Goal: Task Accomplishment & Management: Find specific page/section

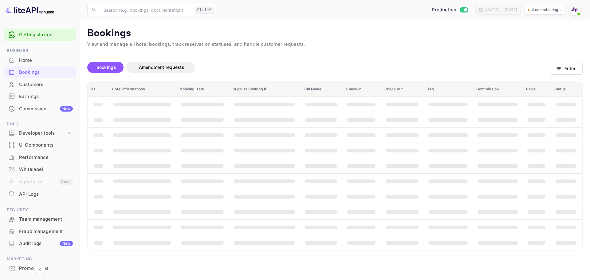
drag, startPoint x: 300, startPoint y: 138, endPoint x: 409, endPoint y: 92, distance: 118.4
click at [300, 138] on th "booking table" at bounding box center [321, 134] width 42 height 15
click at [562, 67] on button "Filter" at bounding box center [566, 68] width 33 height 13
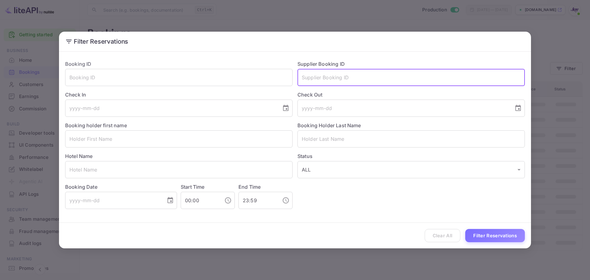
click at [325, 80] on input "text" at bounding box center [411, 77] width 227 height 17
paste input "8789129"
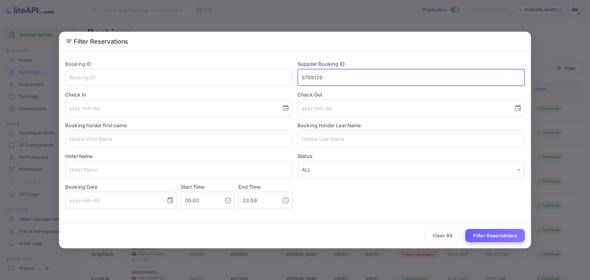
type input "8789129"
click at [484, 234] on button "Filter Reservations" at bounding box center [495, 235] width 60 height 13
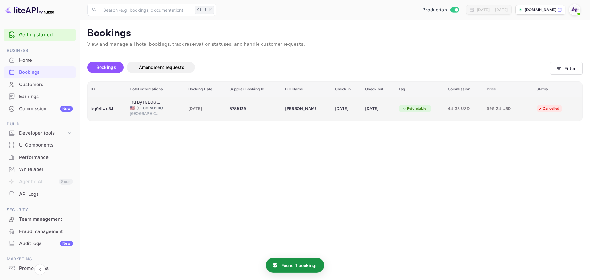
click at [131, 109] on span "🇺🇸" at bounding box center [132, 108] width 5 height 4
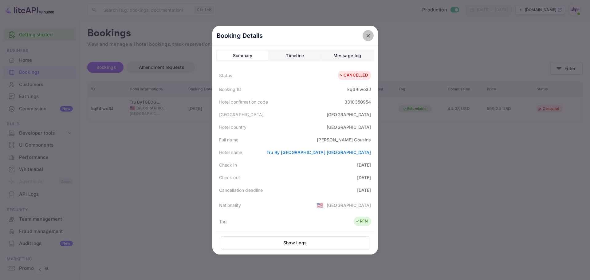
click at [367, 34] on icon "close" at bounding box center [368, 36] width 4 height 4
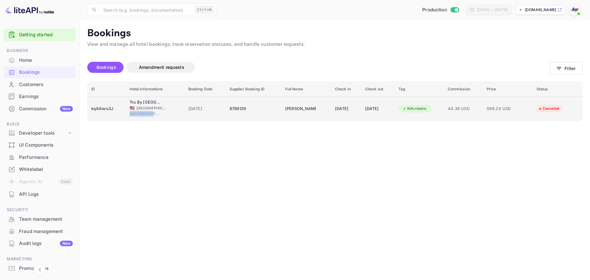
click at [151, 111] on span "Greensboro" at bounding box center [145, 114] width 31 height 6
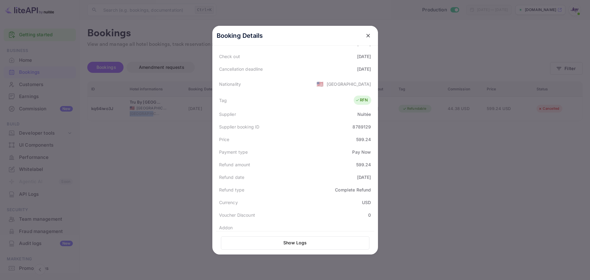
scroll to position [123, 0]
click at [132, 126] on div at bounding box center [295, 140] width 590 height 280
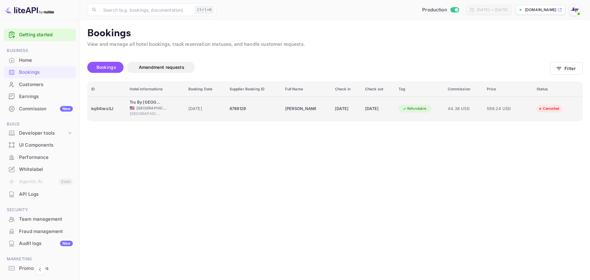
click at [145, 104] on div "Tru By Hilton Greensboro Lake Oconee" at bounding box center [145, 102] width 31 height 6
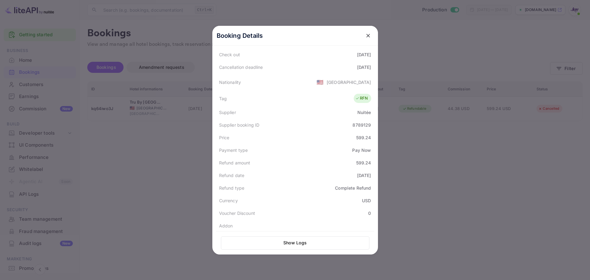
click at [124, 171] on div at bounding box center [295, 140] width 590 height 280
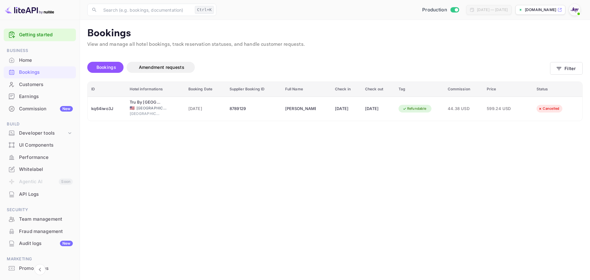
click at [559, 75] on div "Bookings Amendment requests Filter" at bounding box center [334, 69] width 495 height 26
click at [560, 65] on icon "button" at bounding box center [559, 68] width 6 height 6
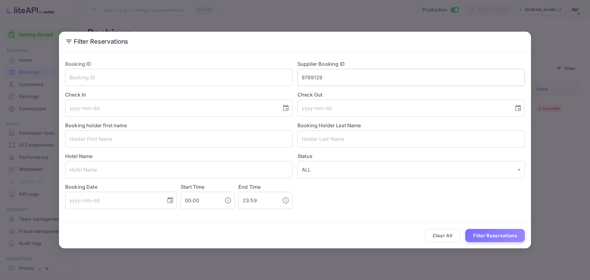
click at [347, 77] on input "8789129" at bounding box center [411, 77] width 227 height 17
click at [347, 77] on input "text" at bounding box center [411, 77] width 227 height 17
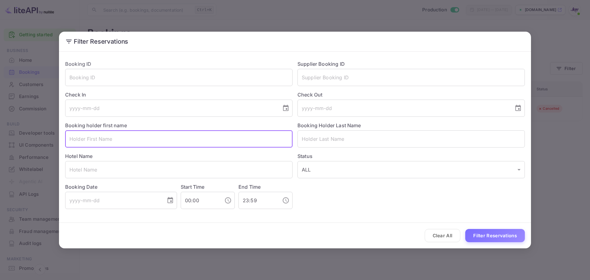
click at [79, 142] on input "text" at bounding box center [178, 138] width 227 height 17
paste input "Priyanka Rajani"
click at [95, 140] on input "Priyanka Rajani" at bounding box center [178, 138] width 227 height 17
type input "Priyanka Rajani"
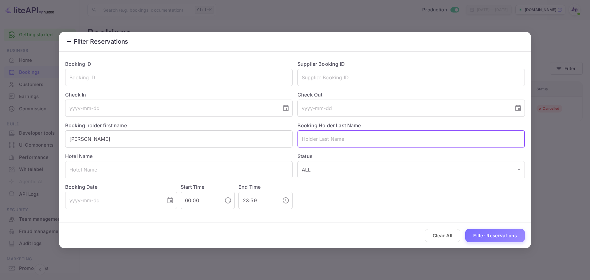
click at [322, 136] on input "text" at bounding box center [411, 138] width 227 height 17
paste input "Rajani"
type input "Rajani"
click at [190, 144] on input "Priyanka Rajani" at bounding box center [178, 138] width 227 height 17
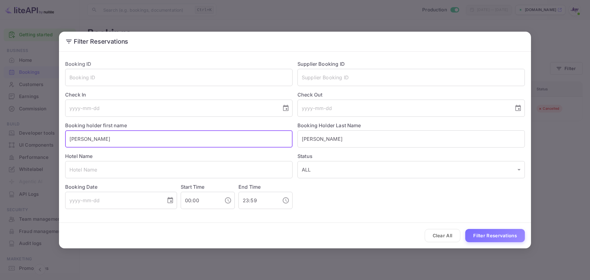
click at [190, 144] on input "Priyanka Rajani" at bounding box center [178, 138] width 227 height 17
type input "Priyanka"
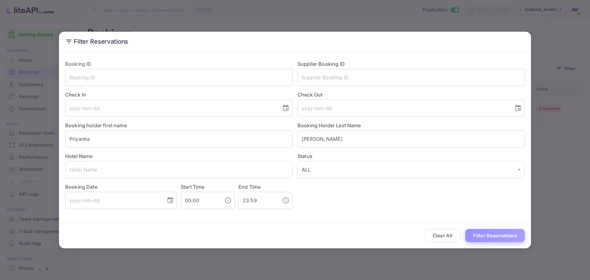
click at [470, 234] on button "Filter Reservations" at bounding box center [495, 235] width 60 height 13
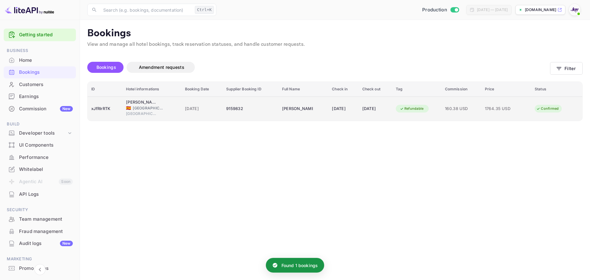
click at [133, 111] on span "Barcelona" at bounding box center [141, 114] width 31 height 6
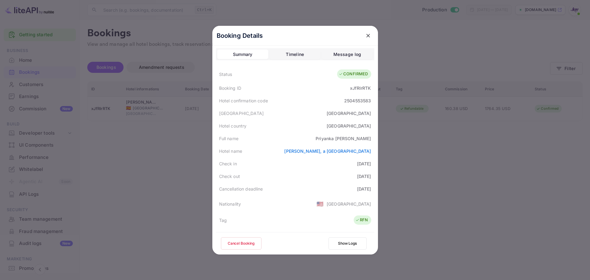
scroll to position [0, 0]
click at [208, 172] on div "Booking Details Summary Timeline Message log Status CONFIRMED Booking ID xJfRlr…" at bounding box center [295, 140] width 185 height 280
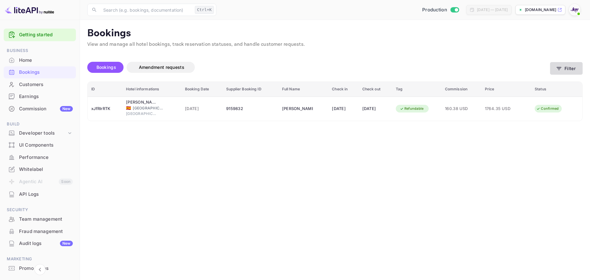
click at [570, 63] on button "Filter" at bounding box center [566, 68] width 33 height 13
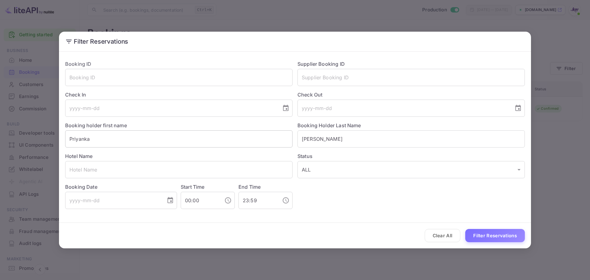
click at [222, 131] on input "Priyanka" at bounding box center [178, 138] width 227 height 17
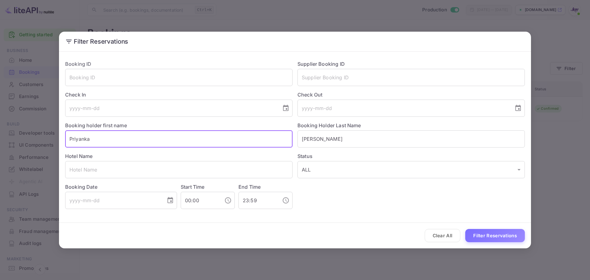
click at [221, 131] on input "Priyanka" at bounding box center [178, 138] width 227 height 17
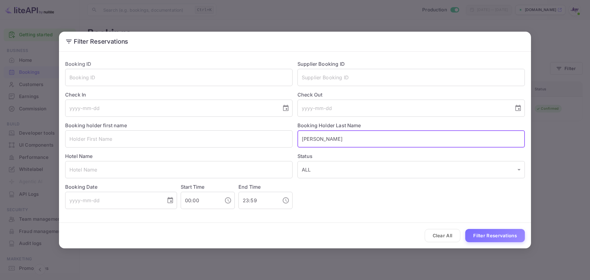
click at [354, 141] on input "Rajani" at bounding box center [411, 138] width 227 height 17
click at [354, 141] on input "text" at bounding box center [411, 138] width 227 height 17
click at [309, 75] on input "text" at bounding box center [411, 77] width 227 height 17
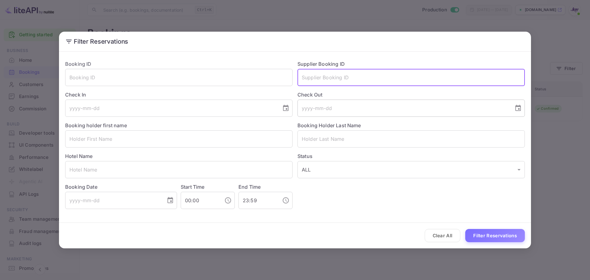
paste input "6752348025"
type input "6752348025"
click at [495, 233] on button "Filter Reservations" at bounding box center [495, 235] width 60 height 13
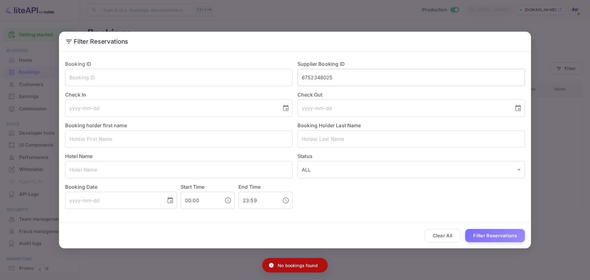
click at [363, 71] on input "6752348025" at bounding box center [411, 77] width 227 height 17
click at [362, 70] on input "6752348025" at bounding box center [411, 77] width 227 height 17
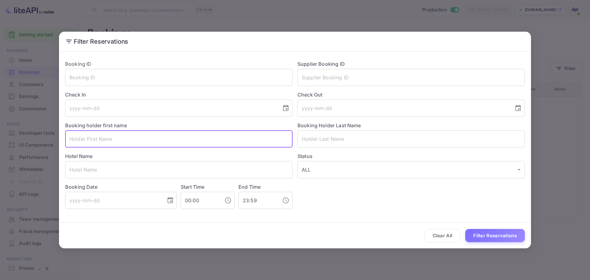
click at [163, 143] on input "text" at bounding box center [178, 138] width 227 height 17
paste input "Jenny Van Der Lubbe"
click at [116, 139] on input "Jenny Van Der Lubbe" at bounding box center [178, 138] width 227 height 17
click at [88, 141] on input "Jenny Van Der Lubbe" at bounding box center [178, 138] width 227 height 17
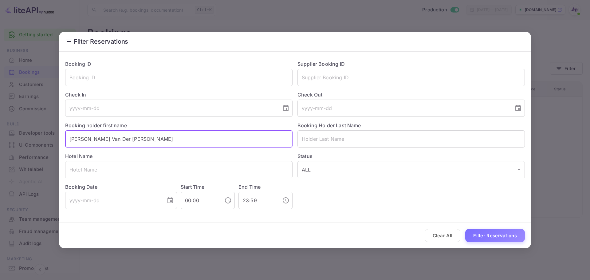
drag, startPoint x: 86, startPoint y: 140, endPoint x: 133, endPoint y: 141, distance: 47.0
click at [133, 141] on input "Jenny Van Der Lubbe" at bounding box center [178, 138] width 227 height 17
type input "Jenny Van Der Lubbe"
click at [320, 141] on input "text" at bounding box center [411, 138] width 227 height 17
paste input "Van Der Lubbe"
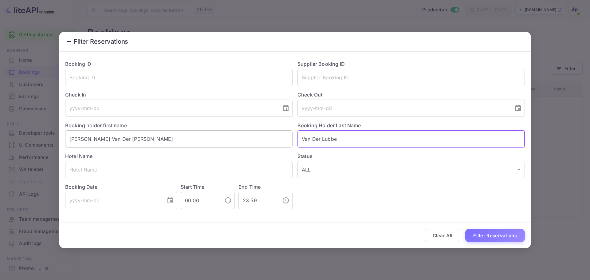
type input "Van Der Lubbe"
click at [242, 139] on input "Jenny Van Der Lubbe" at bounding box center [178, 138] width 227 height 17
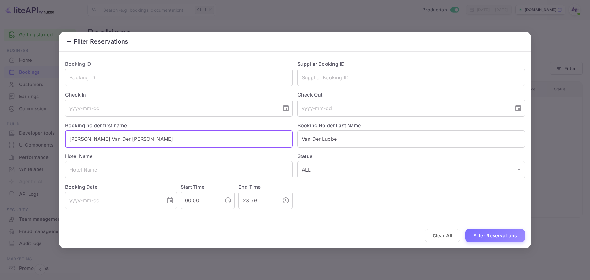
click at [242, 139] on input "Jenny Van Der Lubbe" at bounding box center [178, 138] width 227 height 17
type input "Jenny"
click at [498, 240] on button "Filter Reservations" at bounding box center [495, 235] width 60 height 13
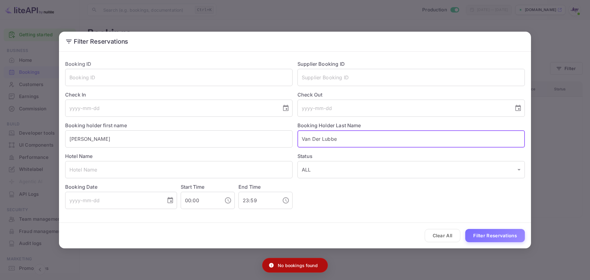
click at [359, 133] on input "Van Der Lubbe" at bounding box center [411, 138] width 227 height 17
click at [112, 141] on input "Jenny" at bounding box center [178, 138] width 227 height 17
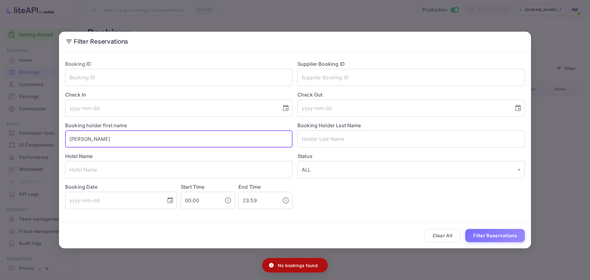
click at [112, 141] on input "Jenny" at bounding box center [178, 138] width 227 height 17
click at [112, 141] on input "text" at bounding box center [178, 138] width 227 height 17
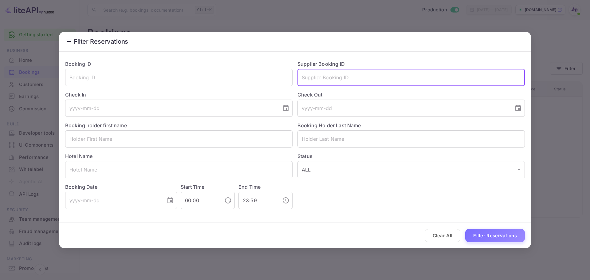
click at [309, 81] on input "text" at bounding box center [411, 77] width 227 height 17
paste input "f5dd9976df"
type input "f5dd9976df"
click at [517, 232] on button "Filter Reservations" at bounding box center [495, 235] width 60 height 13
click at [357, 77] on input "f5dd9976df" at bounding box center [411, 77] width 227 height 17
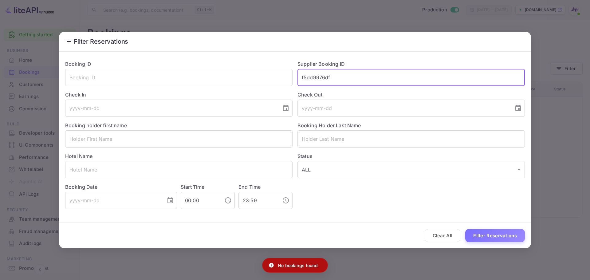
click at [357, 77] on input "f5dd9976df" at bounding box center [411, 77] width 227 height 17
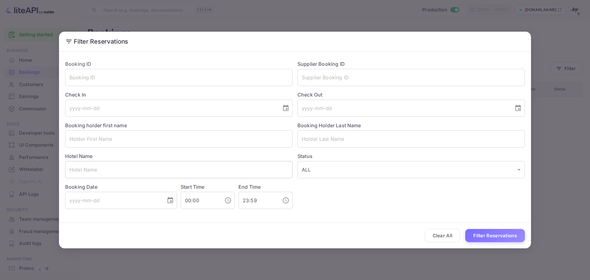
click at [96, 167] on input "text" at bounding box center [178, 169] width 227 height 17
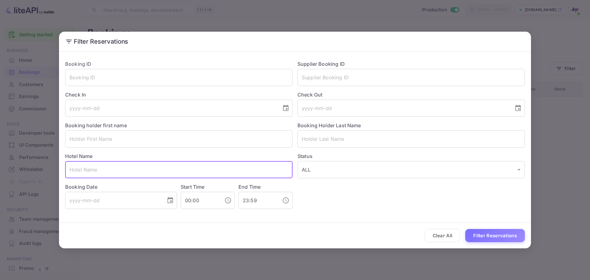
paste input "Hilton Puckrup Hall Hotel & Golf Club"
type input "Hilton Puckrup Hall Hotel & Golf Club"
click at [481, 232] on button "Filter Reservations" at bounding box center [495, 235] width 60 height 13
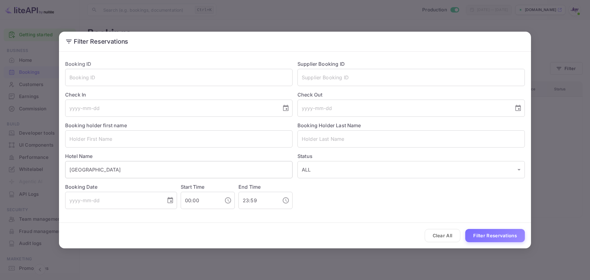
click at [180, 168] on input "Hilton Puckrup Hall Hotel & Golf Club" at bounding box center [178, 169] width 227 height 17
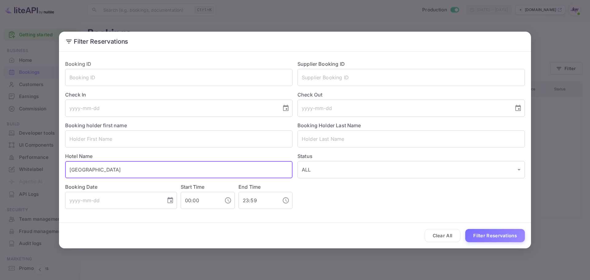
click at [180, 168] on input "Hilton Puckrup Hall Hotel & Golf Club" at bounding box center [178, 169] width 227 height 17
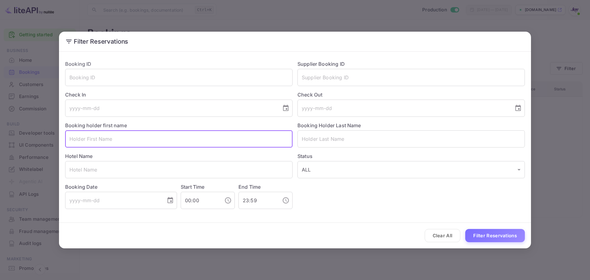
click at [146, 137] on input "text" at bounding box center [178, 138] width 227 height 17
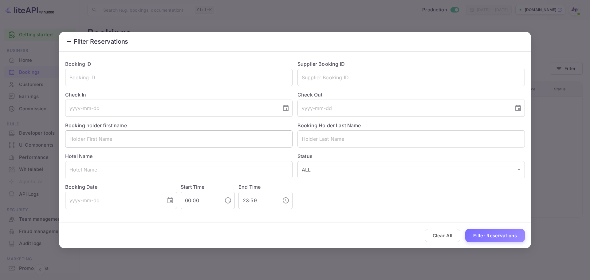
click at [140, 136] on input "text" at bounding box center [178, 138] width 227 height 17
paste input "Jenny"
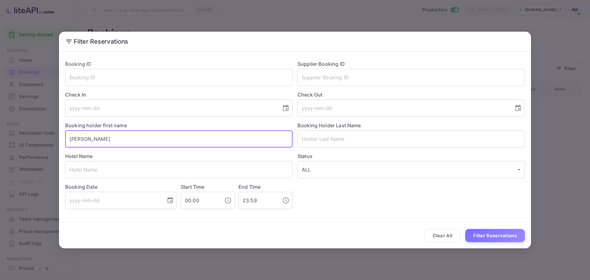
type input "Jenny"
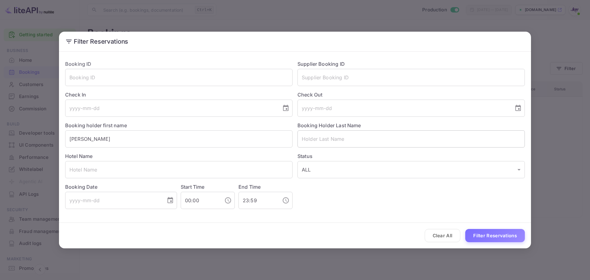
click at [328, 138] on input "text" at bounding box center [411, 138] width 227 height 17
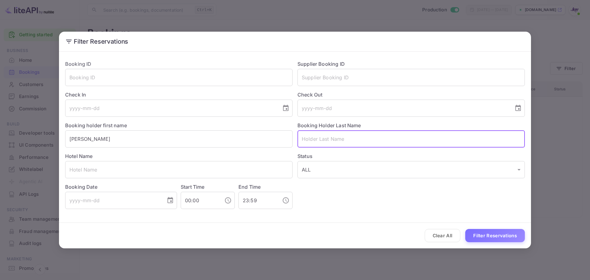
paste input "Van Der Lubbe"
type input "Van Der Lubbe"
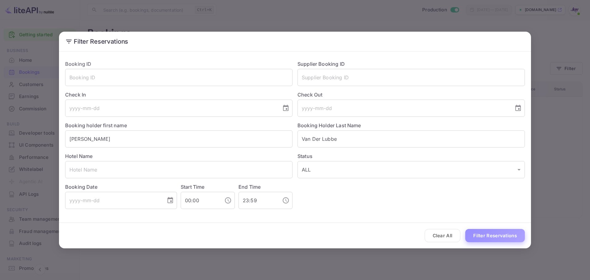
click at [484, 235] on button "Filter Reservations" at bounding box center [495, 235] width 60 height 13
click at [164, 25] on div "Filter Reservations Booking ID ​ Supplier Booking ID ​ Check In ​ Check Out ​ B…" at bounding box center [295, 140] width 590 height 280
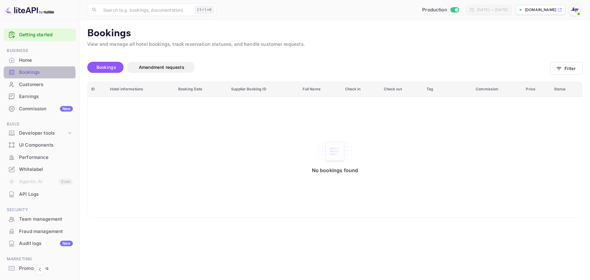
click at [33, 74] on div "Bookings" at bounding box center [46, 72] width 54 height 7
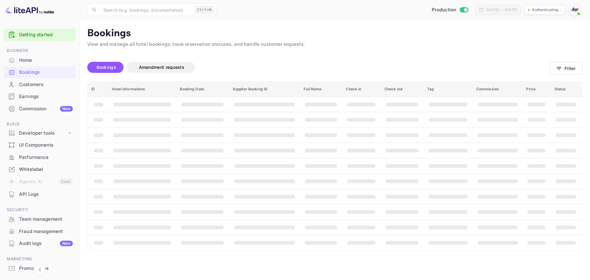
click at [556, 66] on icon "button" at bounding box center [559, 68] width 6 height 6
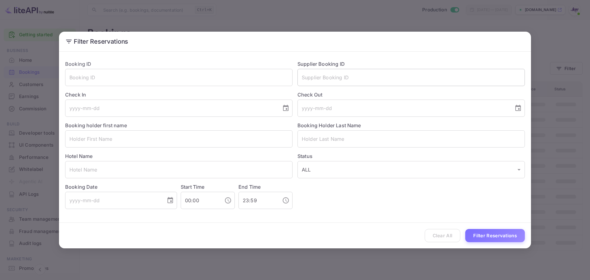
click at [315, 83] on input "text" at bounding box center [411, 77] width 227 height 17
click at [314, 81] on input "text" at bounding box center [411, 77] width 227 height 17
paste input "9333382"
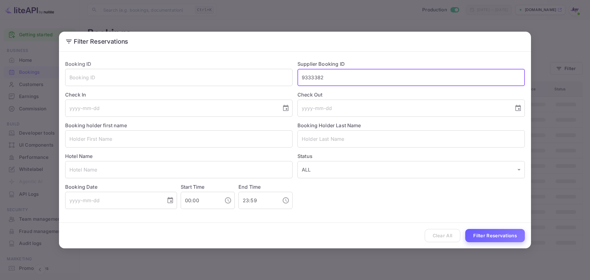
type input "9333382"
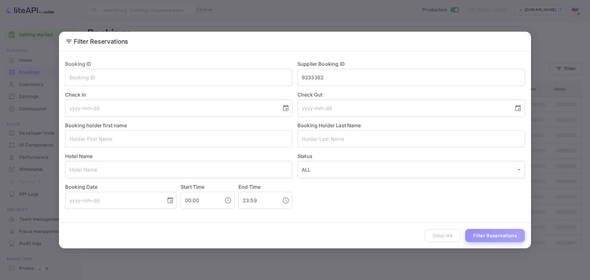
click at [471, 229] on button "Filter Reservations" at bounding box center [495, 235] width 60 height 13
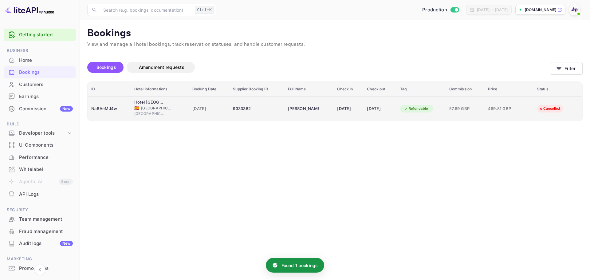
click at [134, 106] on span "🇪🇸" at bounding box center [136, 108] width 5 height 4
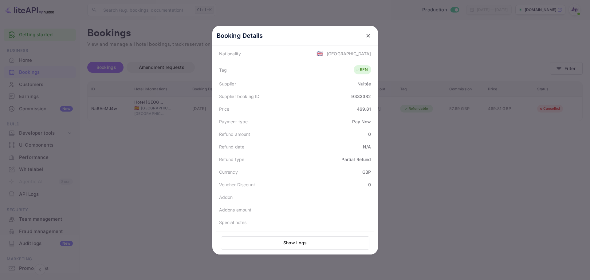
scroll to position [121, 0]
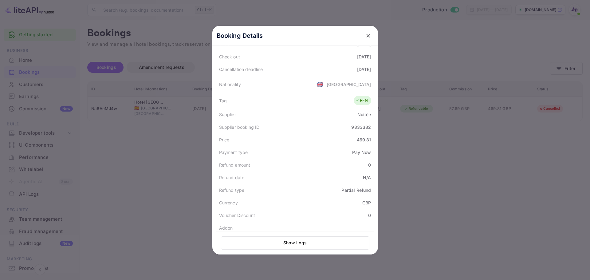
click at [195, 181] on div at bounding box center [295, 140] width 590 height 280
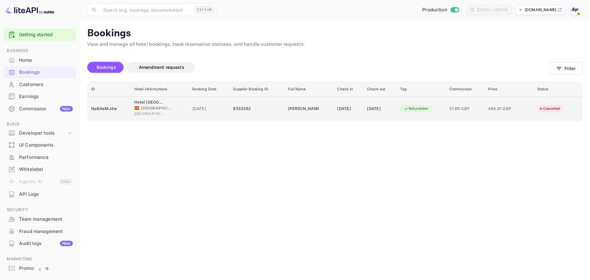
click at [109, 107] on div "NaBAeMJ4w" at bounding box center [109, 109] width 36 height 10
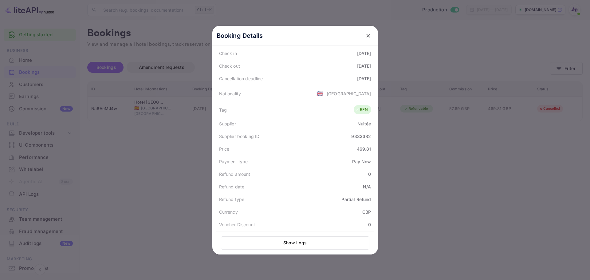
scroll to position [152, 0]
click at [204, 179] on div "Booking Details Summary Timeline Message log Status CANCELLED Booking ID NaBAeM…" at bounding box center [295, 140] width 185 height 280
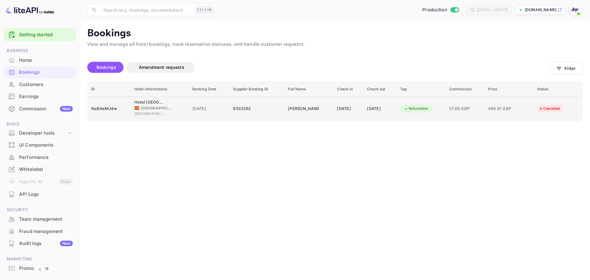
click at [149, 112] on span "[GEOGRAPHIC_DATA]" at bounding box center [149, 114] width 31 height 6
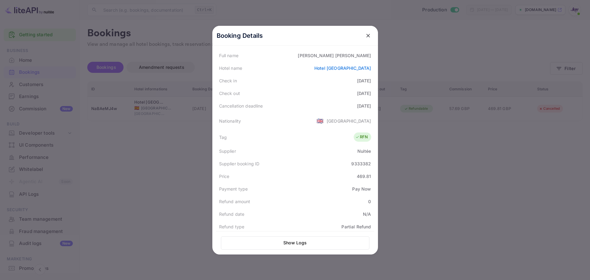
scroll to position [92, 0]
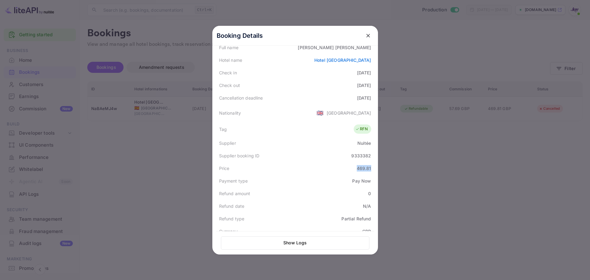
drag, startPoint x: 354, startPoint y: 169, endPoint x: 371, endPoint y: 168, distance: 17.3
click at [371, 168] on div "Price 469.81" at bounding box center [295, 168] width 158 height 13
copy div "469.81"
click at [365, 36] on icon "close" at bounding box center [368, 36] width 6 height 6
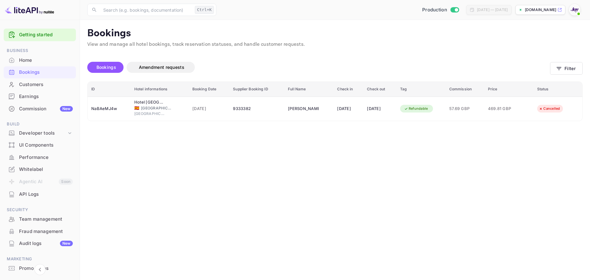
click at [31, 73] on div "Bookings" at bounding box center [46, 72] width 54 height 7
click at [558, 68] on icon "button" at bounding box center [559, 68] width 6 height 6
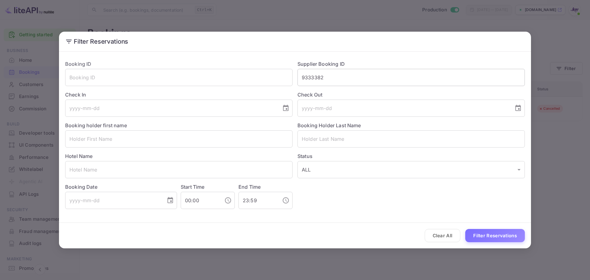
click at [379, 73] on input "9333382" at bounding box center [411, 77] width 227 height 17
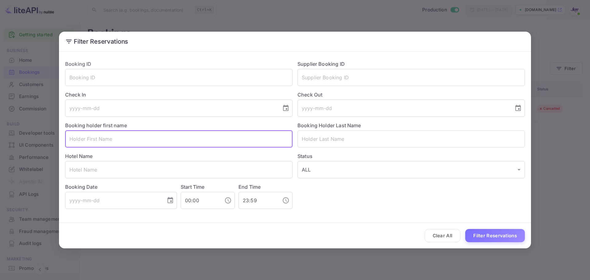
click at [147, 139] on input "text" at bounding box center [178, 138] width 227 height 17
paste input "Red Stereo"
click at [145, 139] on input "Red Stereo" at bounding box center [178, 138] width 227 height 17
type input "Red Stereo"
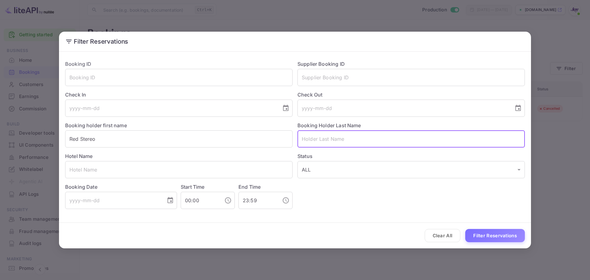
click at [323, 143] on input "text" at bounding box center [411, 138] width 227 height 17
paste input "Stereo"
type input "Stereo"
click at [195, 142] on input "Red Stereo" at bounding box center [178, 138] width 227 height 17
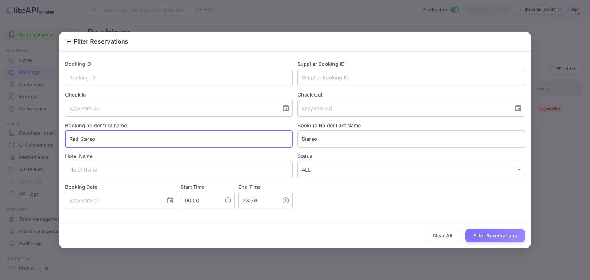
click at [195, 142] on input "Red Stereo" at bounding box center [178, 138] width 227 height 17
type input "Red"
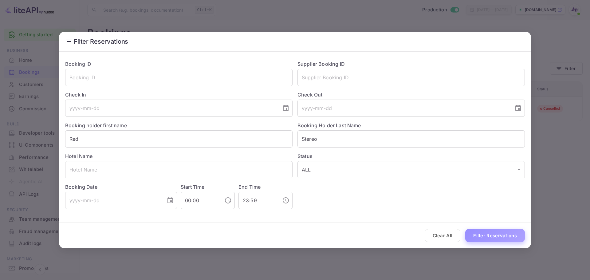
click at [490, 231] on button "Filter Reservations" at bounding box center [495, 235] width 60 height 13
